Goal: Download file/media

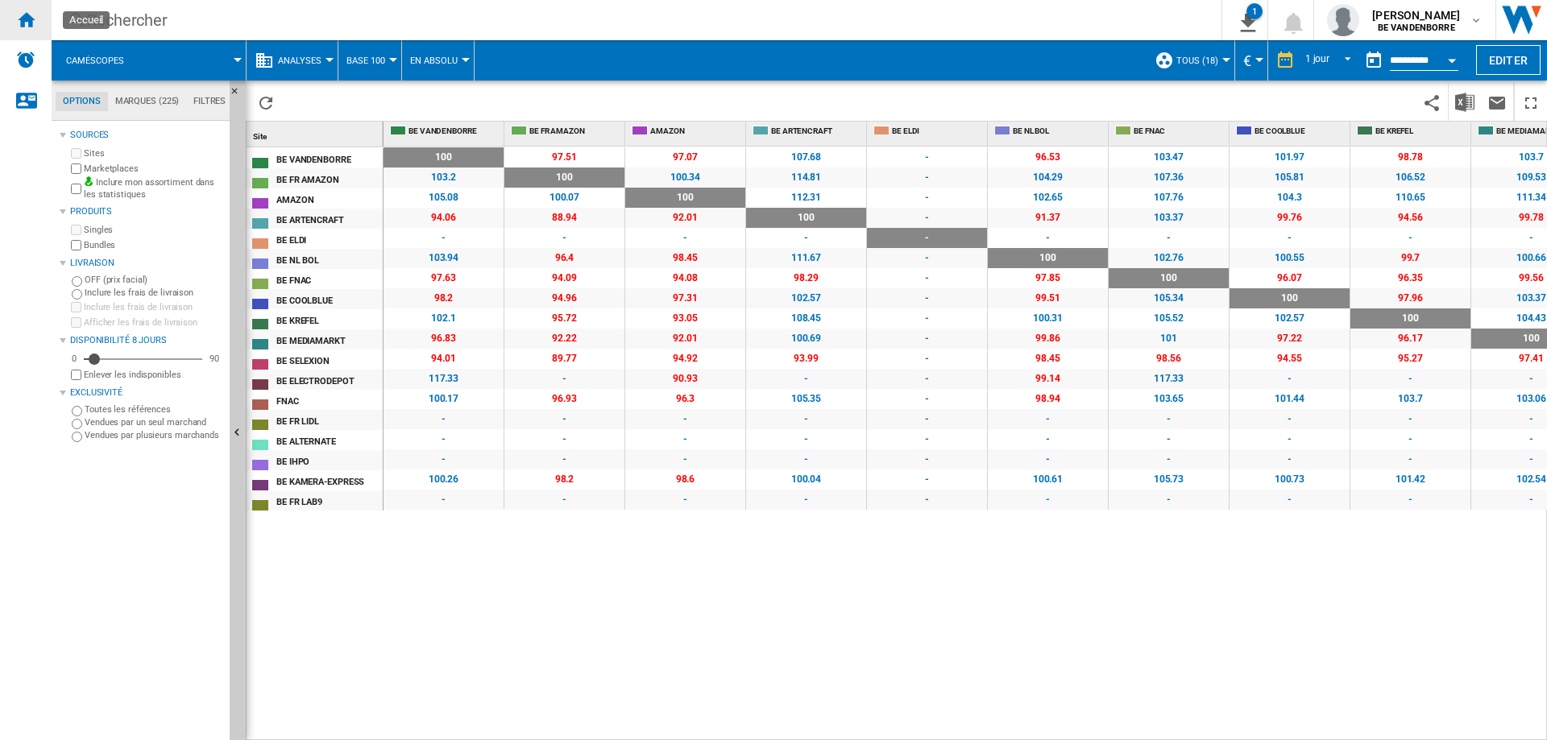
click at [17, 27] on ng-md-icon "Accueil" at bounding box center [25, 19] width 19 height 19
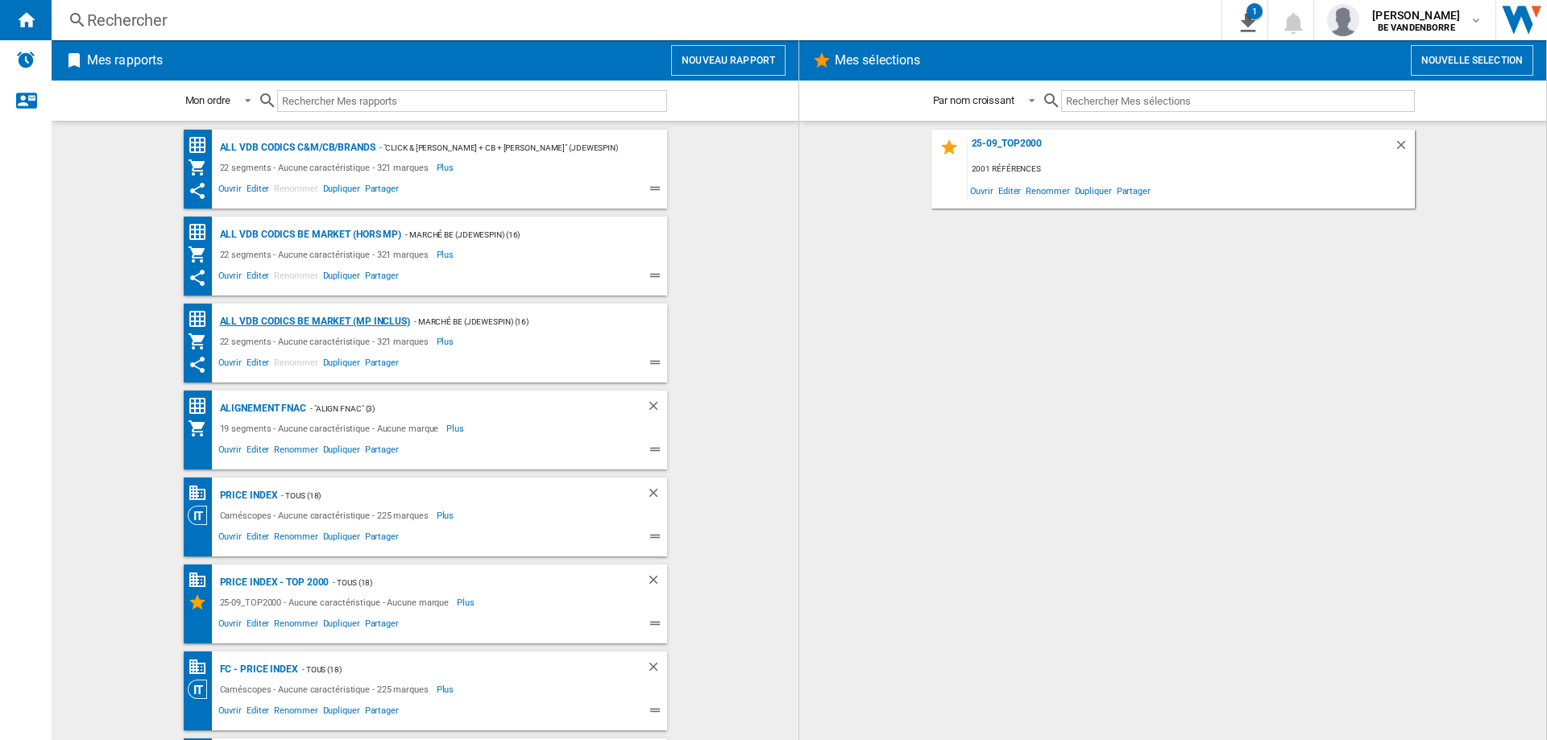
click at [326, 325] on div "ALL VDB CODICS BE MARKET (MP inclus)" at bounding box center [313, 322] width 194 height 20
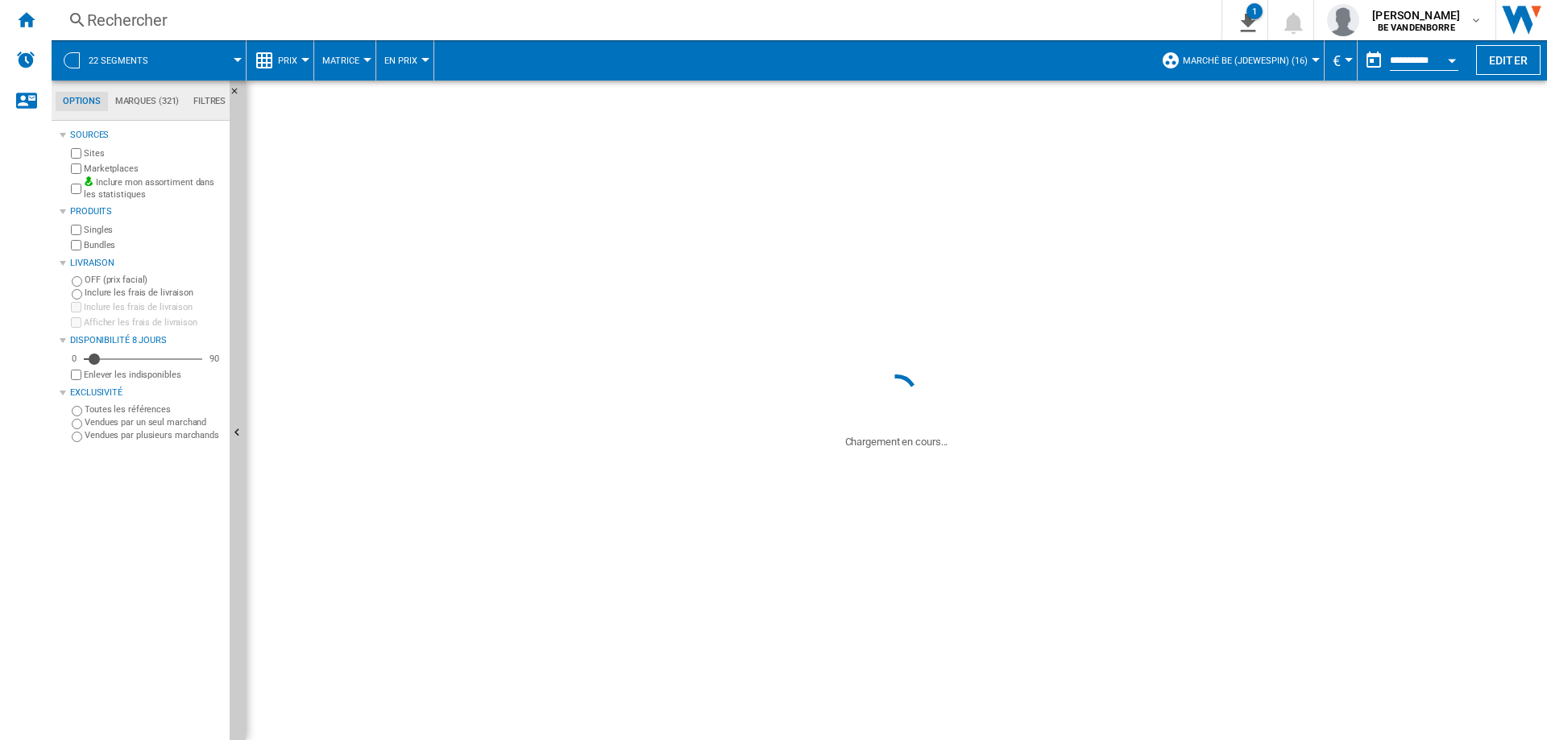
drag, startPoint x: 326, startPoint y: 325, endPoint x: 649, endPoint y: 366, distance: 324.8
click at [649, 366] on div "ALL VDB CODICS BE MARKET (MP inclus) - Marché BE (jdewespin) (16) 22 segments -…" at bounding box center [443, 343] width 447 height 63
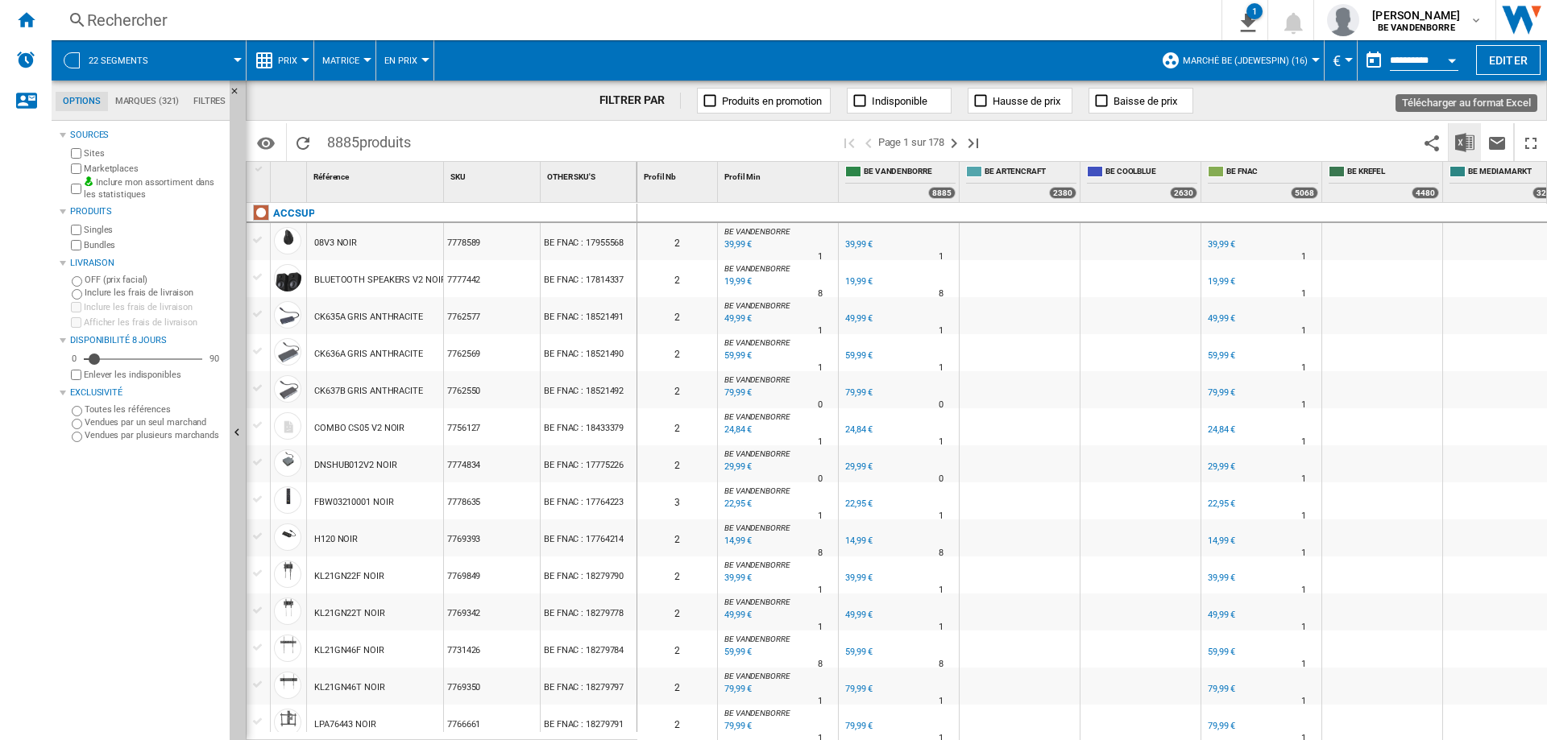
click at [1468, 135] on img "Télécharger au format Excel" at bounding box center [1464, 142] width 19 height 19
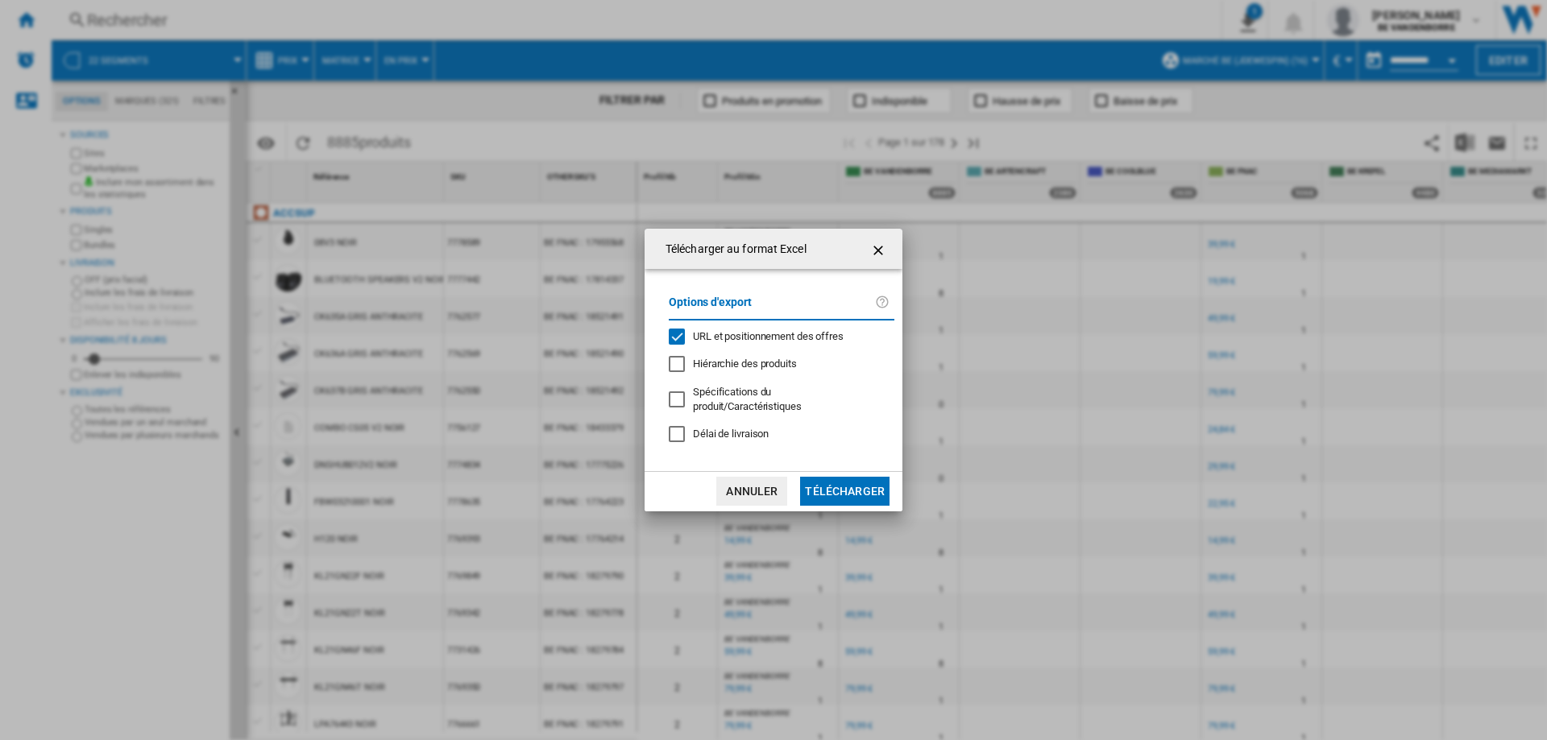
click at [745, 351] on div "Options d'export URL et positionnement des offres Hiérarchie des produits Spéci…" at bounding box center [782, 369] width 242 height 169
click at [750, 342] on span "URL et positionnement des offres" at bounding box center [768, 336] width 151 height 12
click at [837, 483] on button "Télécharger" at bounding box center [844, 491] width 89 height 29
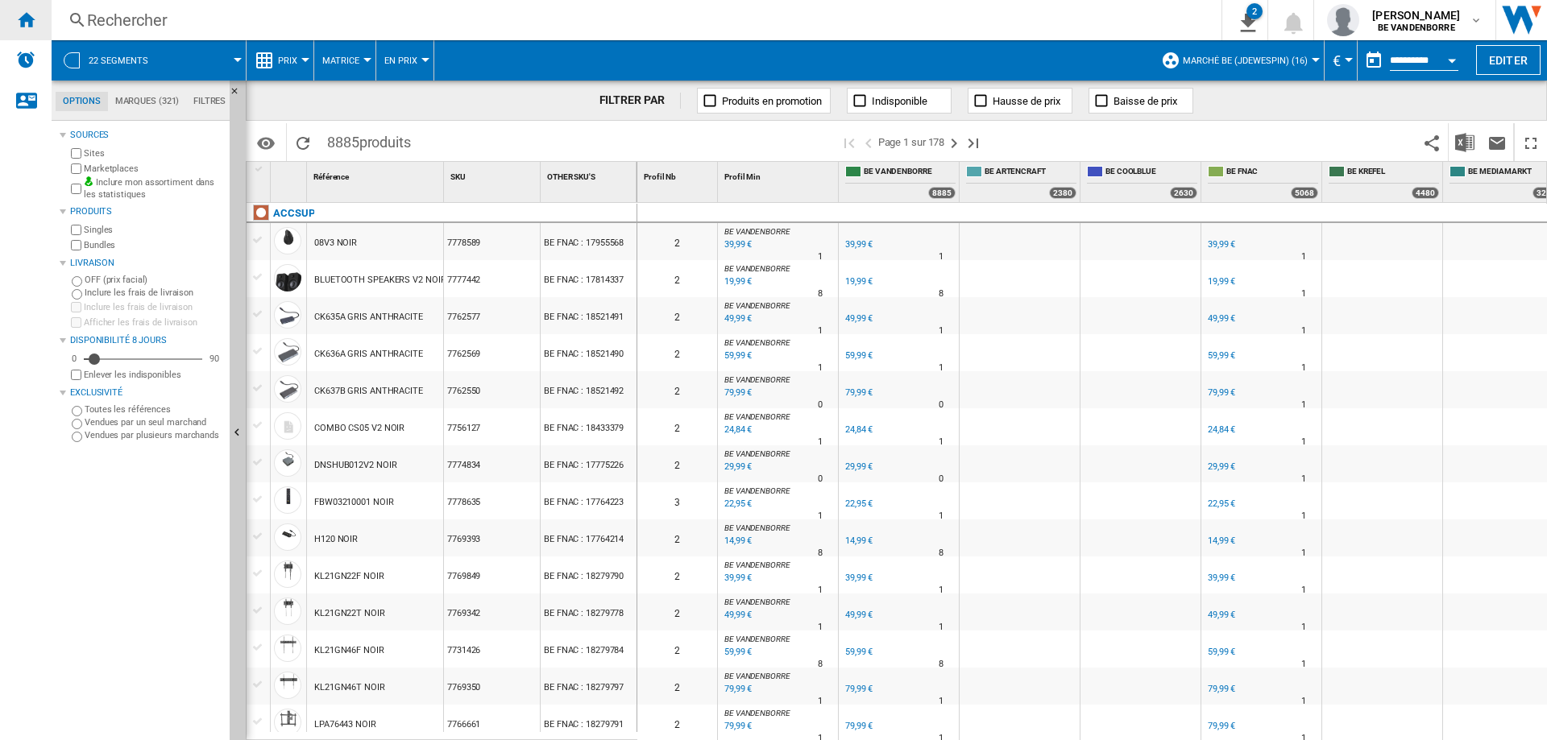
click at [27, 20] on ng-md-icon "Accueil" at bounding box center [25, 19] width 19 height 19
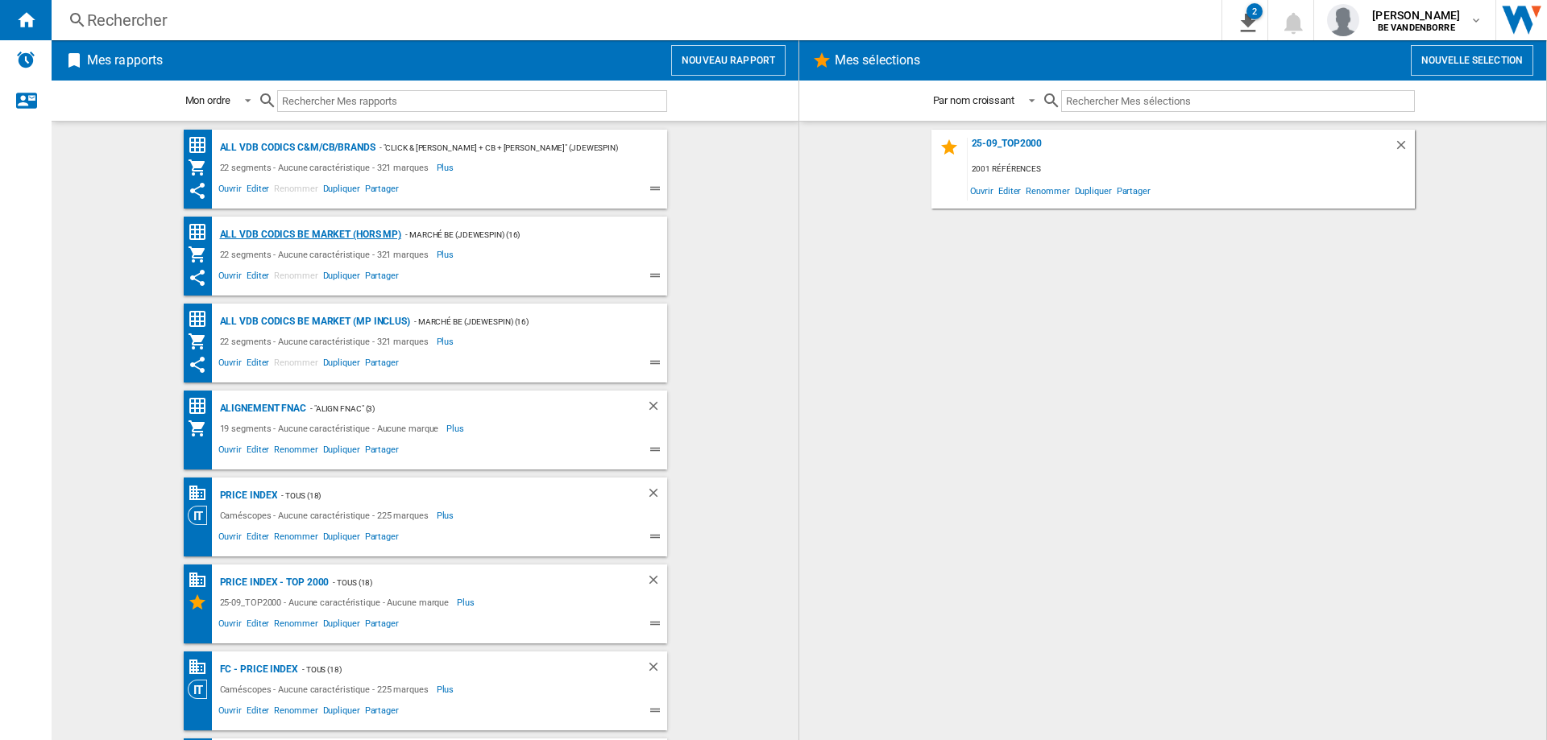
click at [315, 231] on div "ALL VDB CODICS BE MARKET (hors MP)" at bounding box center [309, 235] width 186 height 20
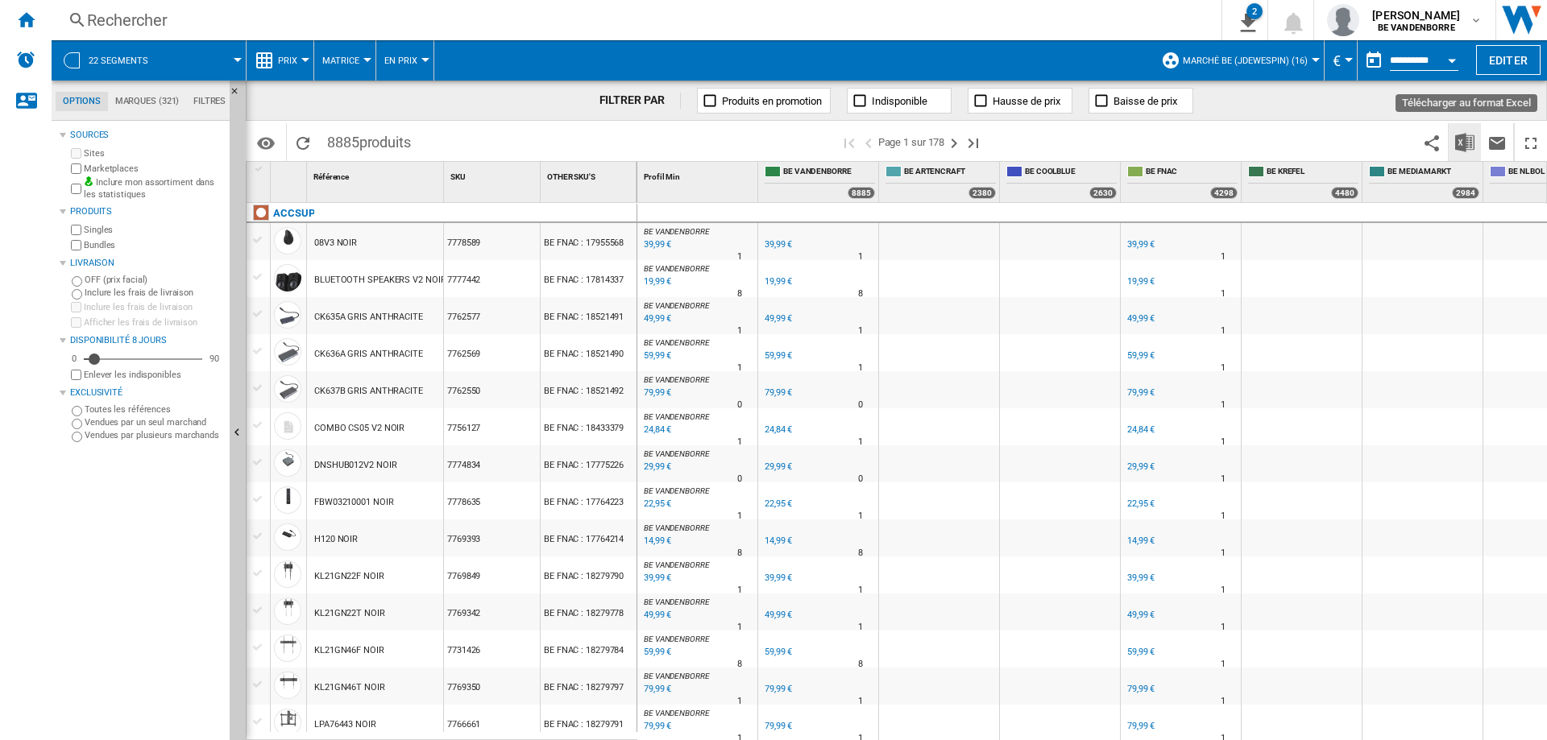
click at [1463, 143] on img "Télécharger au format Excel" at bounding box center [1464, 142] width 19 height 19
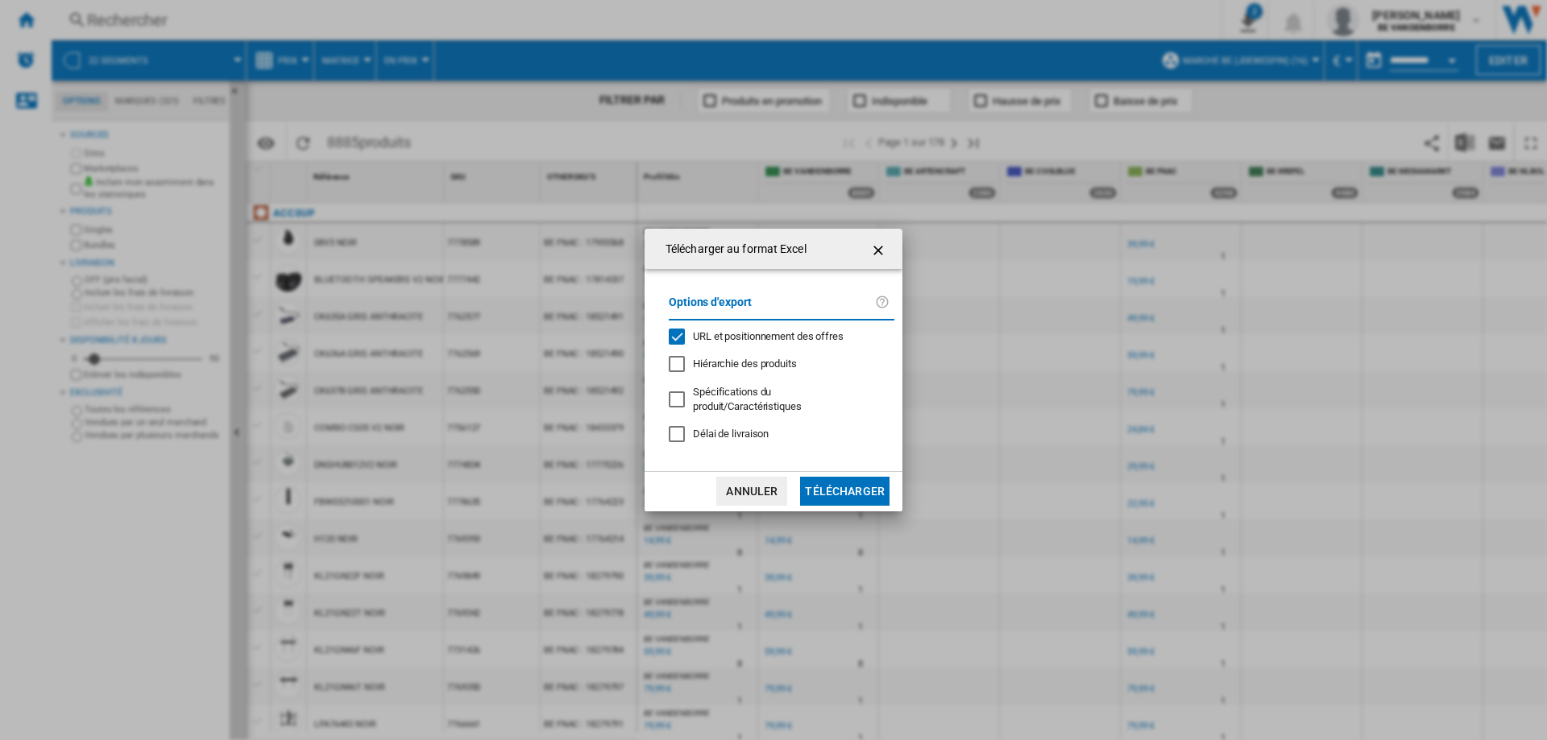
click at [716, 342] on span "URL et positionnement des offres" at bounding box center [768, 336] width 151 height 12
click at [832, 478] on button "Télécharger" at bounding box center [844, 491] width 89 height 29
